Goal: Navigation & Orientation: Find specific page/section

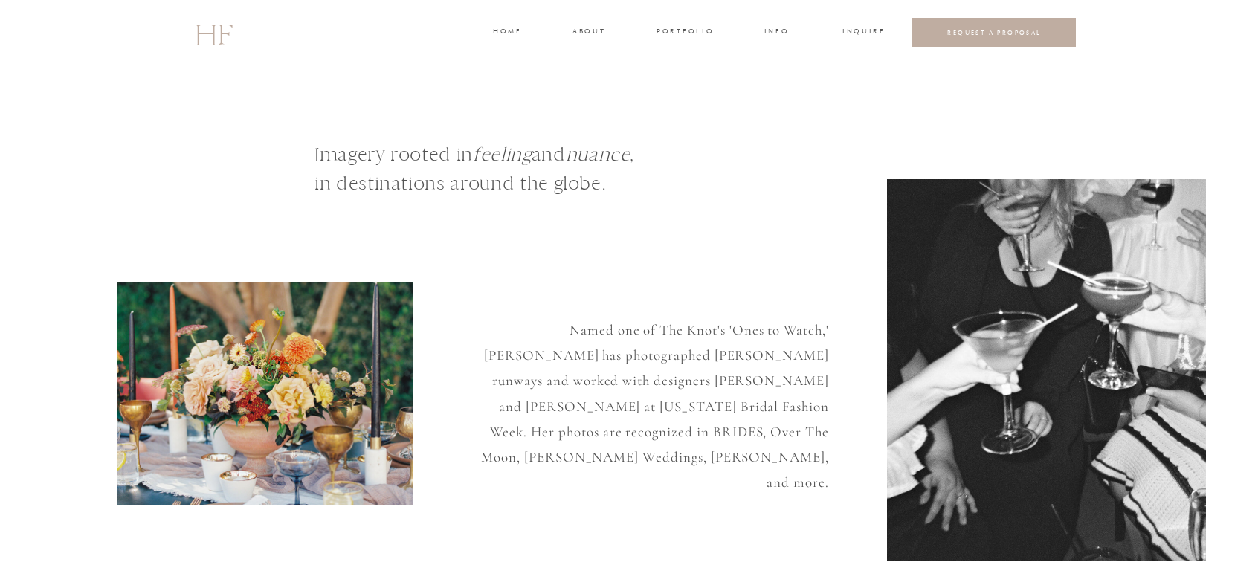
click at [585, 33] on h3 "about" at bounding box center [588, 32] width 31 height 13
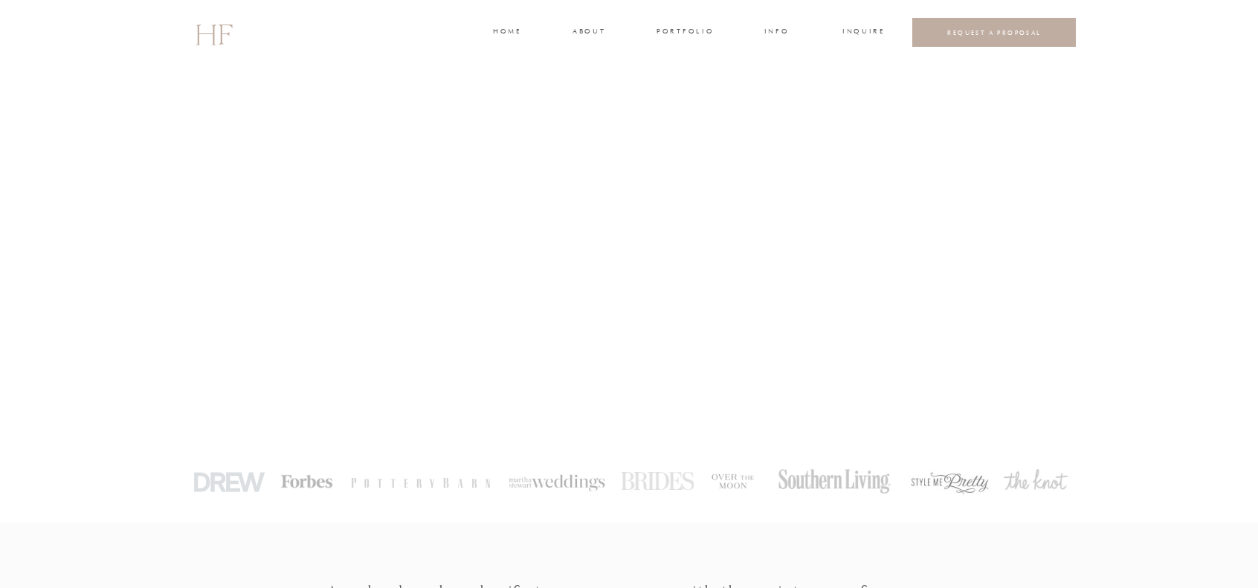
click at [779, 32] on h3 "INFO" at bounding box center [777, 32] width 28 height 13
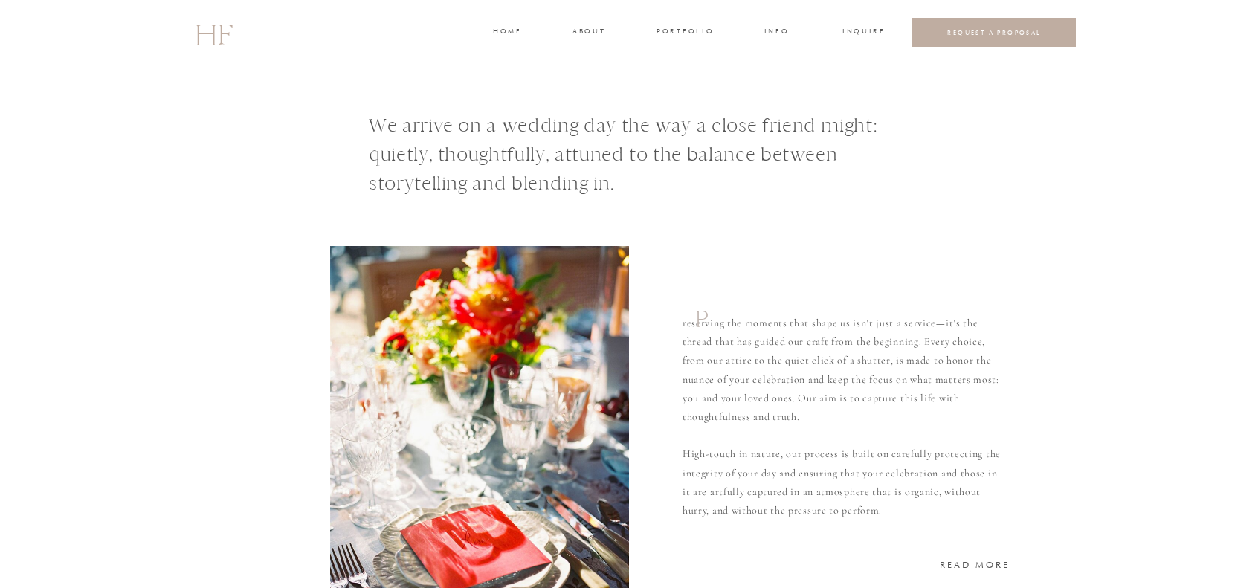
click at [598, 36] on h3 "about" at bounding box center [588, 32] width 31 height 13
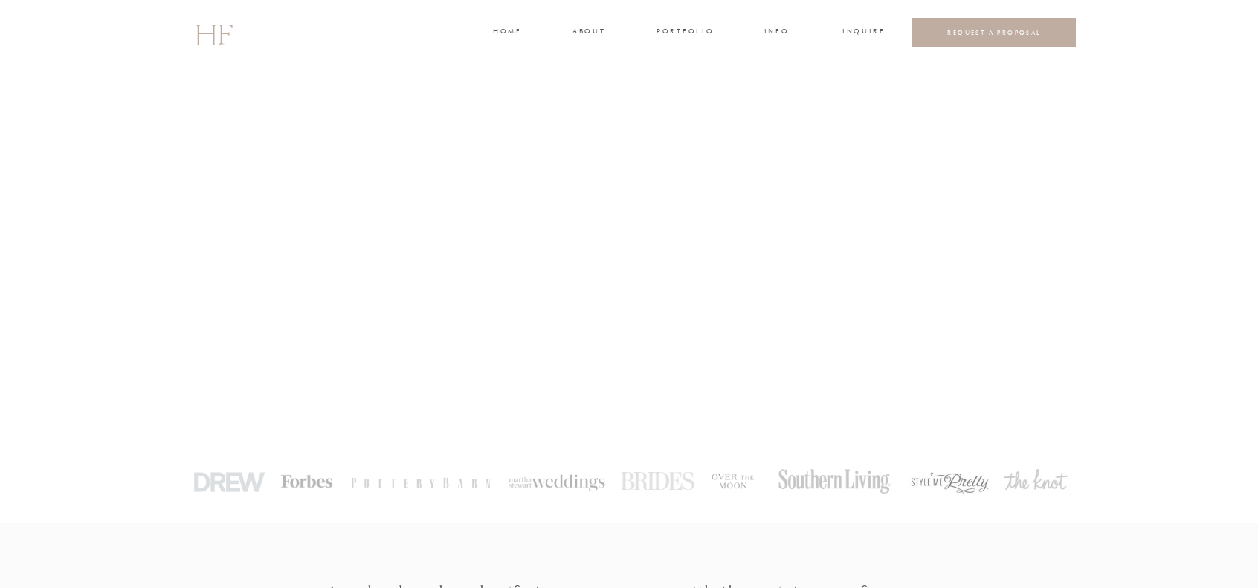
click at [686, 32] on h3 "portfolio" at bounding box center [685, 32] width 56 height 13
click at [688, 61] on h3 "WEDDINGS" at bounding box center [685, 65] width 52 height 13
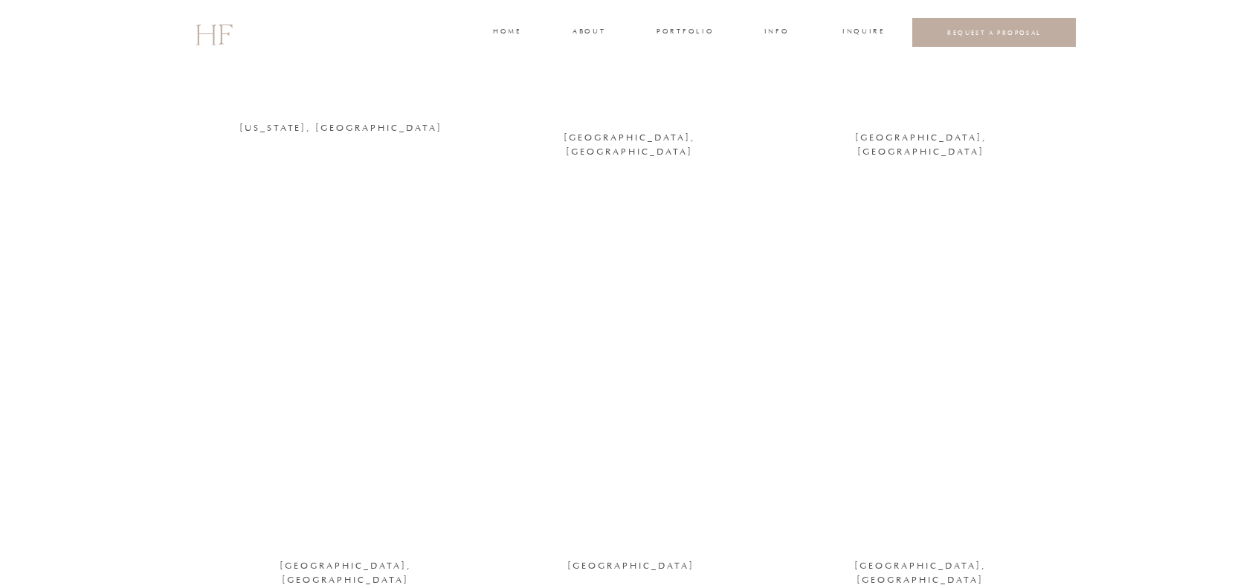
scroll to position [1391, 0]
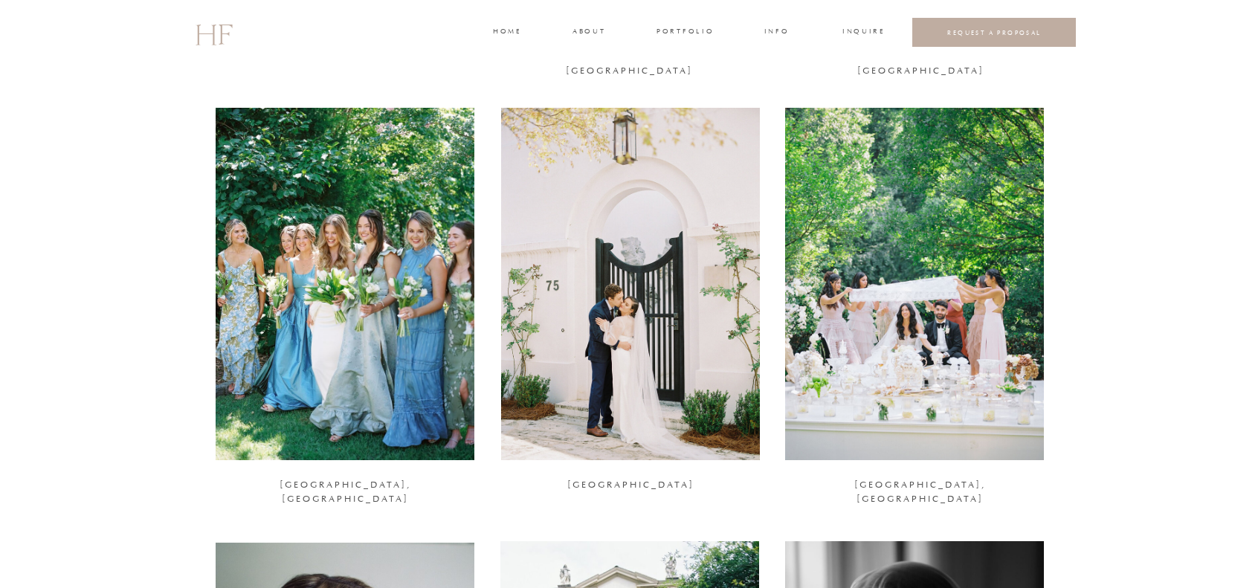
click at [351, 312] on div at bounding box center [345, 284] width 259 height 352
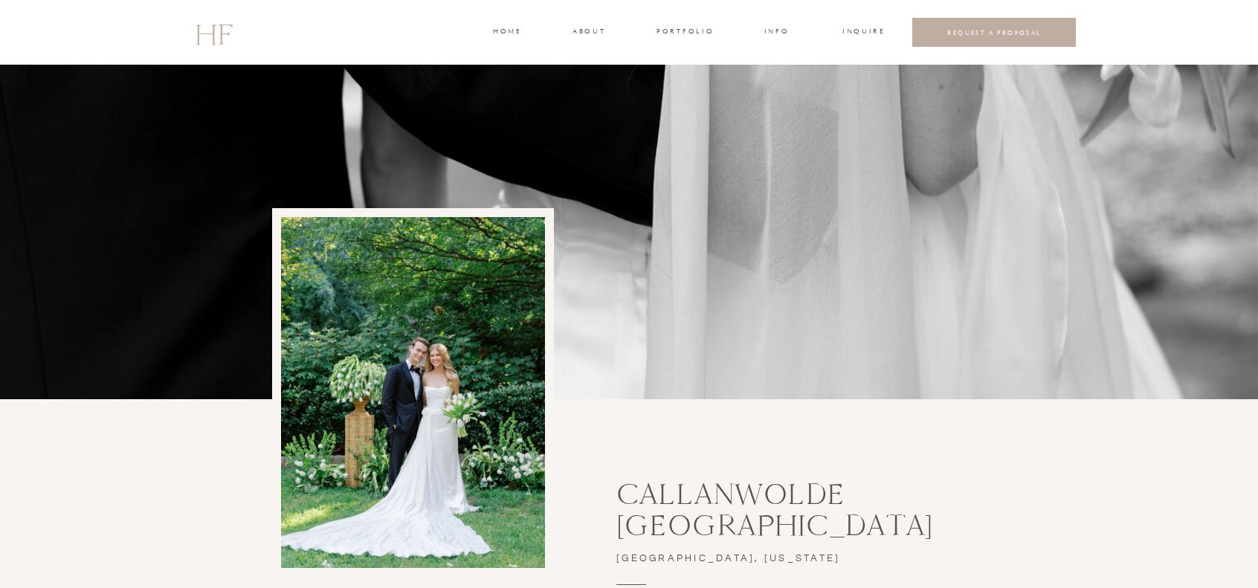
click at [208, 48] on h2 "HF" at bounding box center [213, 32] width 37 height 43
